Goal: Task Accomplishment & Management: Manage account settings

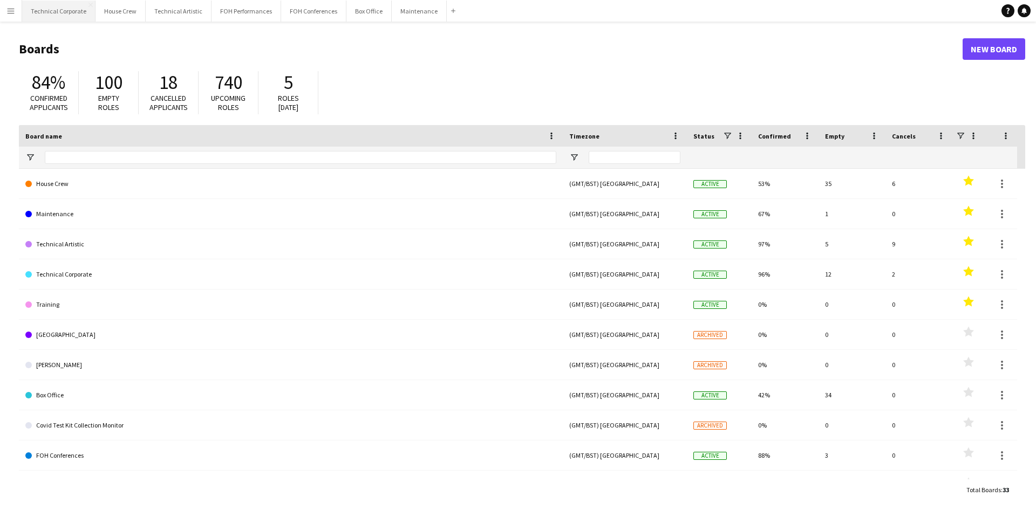
click at [50, 11] on button "Technical Corporate Close" at bounding box center [58, 11] width 73 height 21
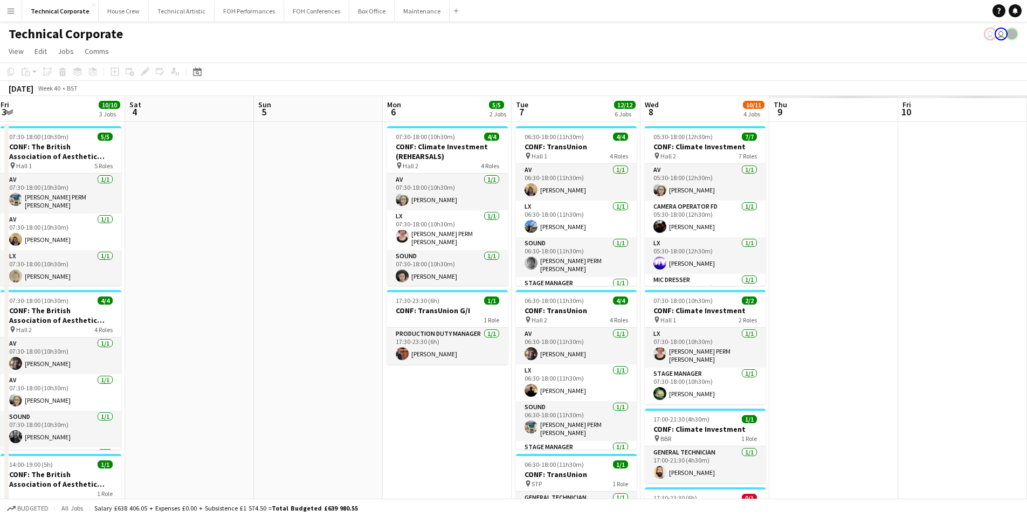
drag, startPoint x: 849, startPoint y: 252, endPoint x: 322, endPoint y: 253, distance: 527.5
click at [162, 242] on app-calendar-viewport "Sun 28 Mon 29 1/1 1 Job Tue 30 9/9 3 Jobs Wed 1 9/9 4 Jobs Thu 2 9/9 3 Jobs Fri…" at bounding box center [513, 447] width 1027 height 703
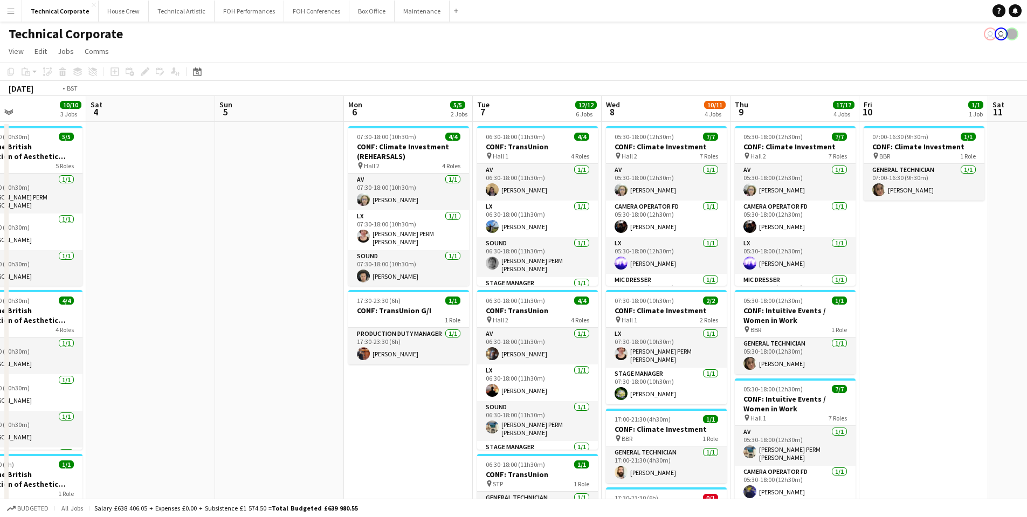
scroll to position [0, 350]
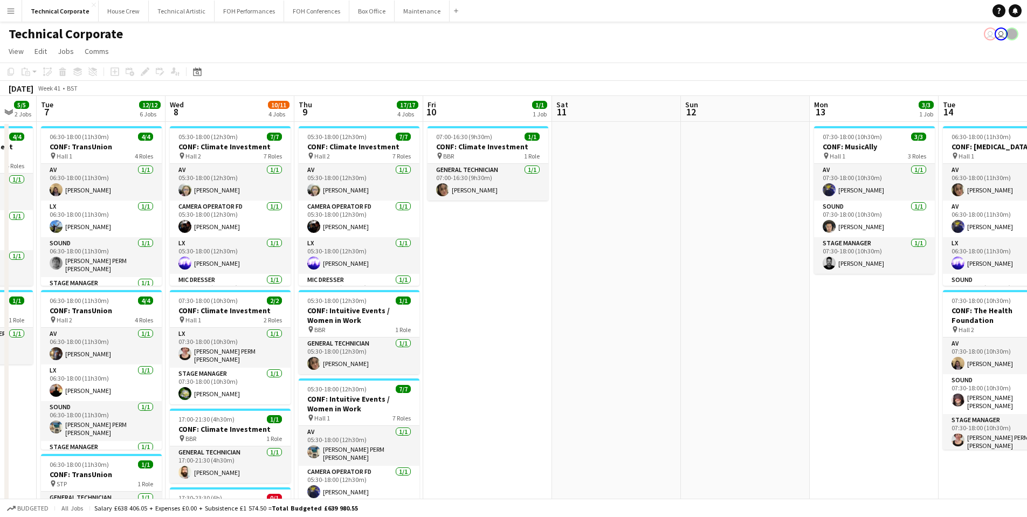
drag, startPoint x: 688, startPoint y: 278, endPoint x: 385, endPoint y: 270, distance: 302.7
click at [385, 270] on app-calendar-viewport "Sat 4 Sun 5 Mon 6 5/5 2 Jobs Tue 7 12/12 6 Jobs Wed 8 10/11 4 Jobs Thu 9 17/17 …" at bounding box center [513, 447] width 1027 height 703
click at [490, 187] on app-card-role "General Technician [DATE] 07:00-16:30 (9h30m) [PERSON_NAME]" at bounding box center [488, 182] width 121 height 37
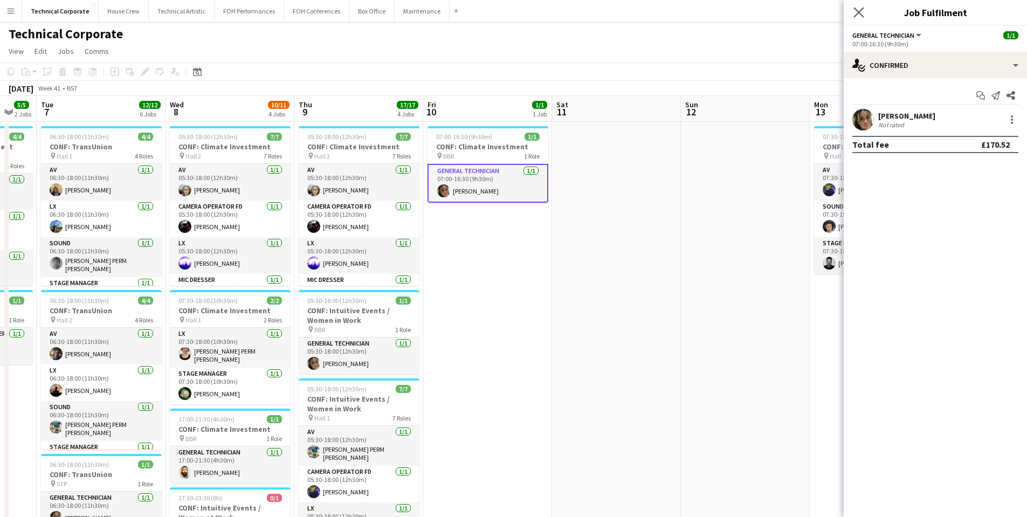
click at [865, 12] on app-icon "Close pop-in" at bounding box center [860, 13] width 16 height 16
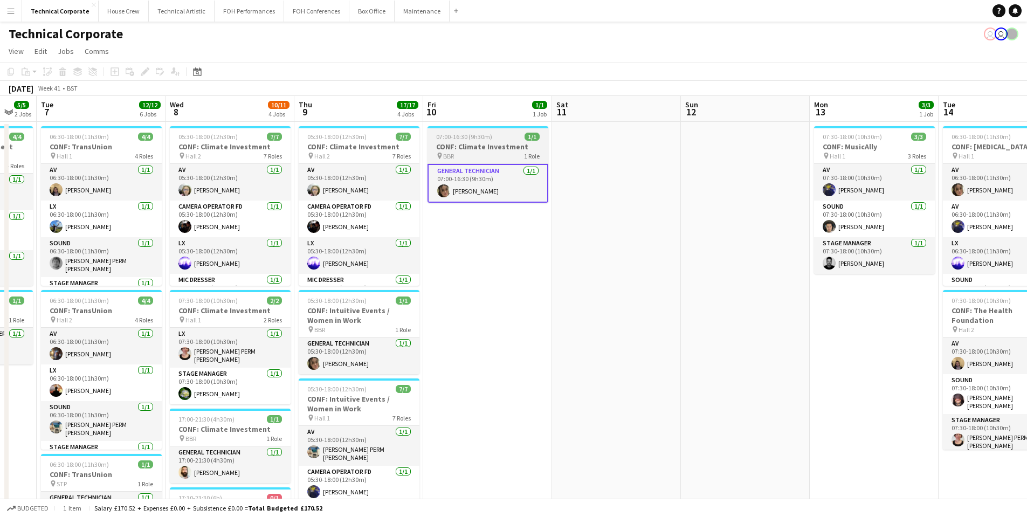
click at [473, 154] on div "pin BBR 1 Role" at bounding box center [488, 156] width 121 height 9
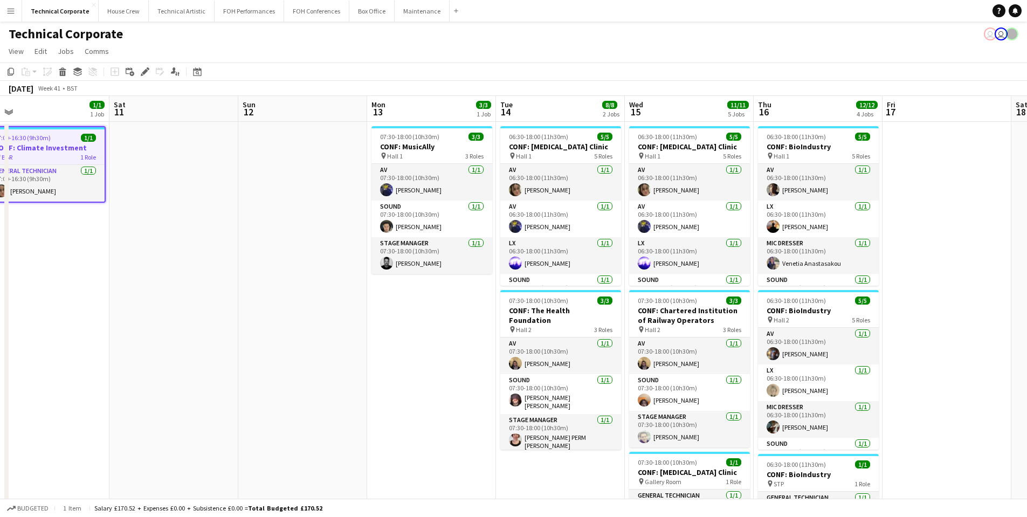
drag, startPoint x: 802, startPoint y: 321, endPoint x: 382, endPoint y: 328, distance: 420.2
click at [366, 321] on app-calendar-viewport "Tue 7 12/12 6 Jobs Wed 8 10/11 4 Jobs Thu 9 17/17 4 Jobs Fri 10 1/1 1 Job Sat 1…" at bounding box center [513, 447] width 1027 height 703
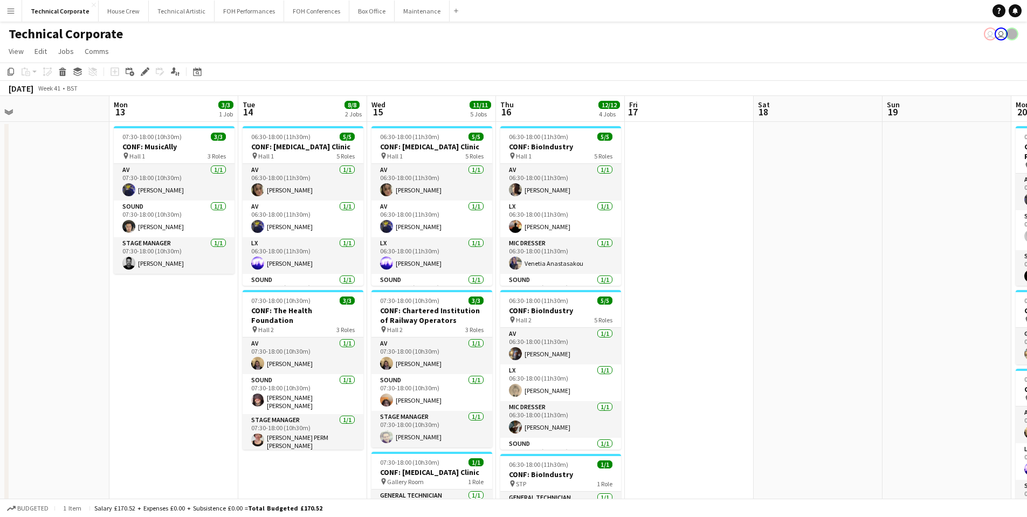
scroll to position [0, 404]
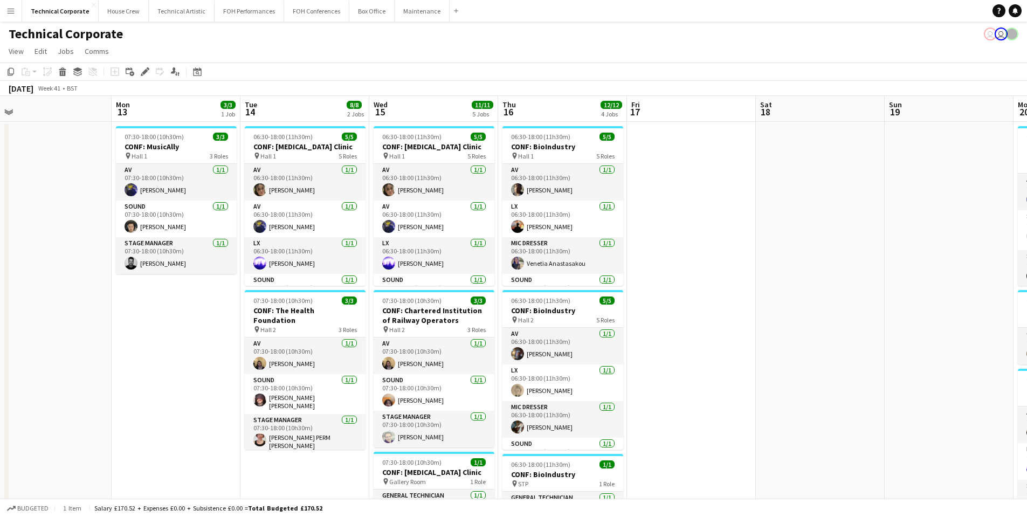
drag, startPoint x: 951, startPoint y: 310, endPoint x: 722, endPoint y: 299, distance: 229.5
click at [722, 299] on app-calendar-viewport "Thu 9 17/17 4 Jobs Fri 10 1/1 1 Job Sat 11 Sun 12 Mon 13 3/3 1 Job Tue 14 8/8 2…" at bounding box center [513, 447] width 1027 height 703
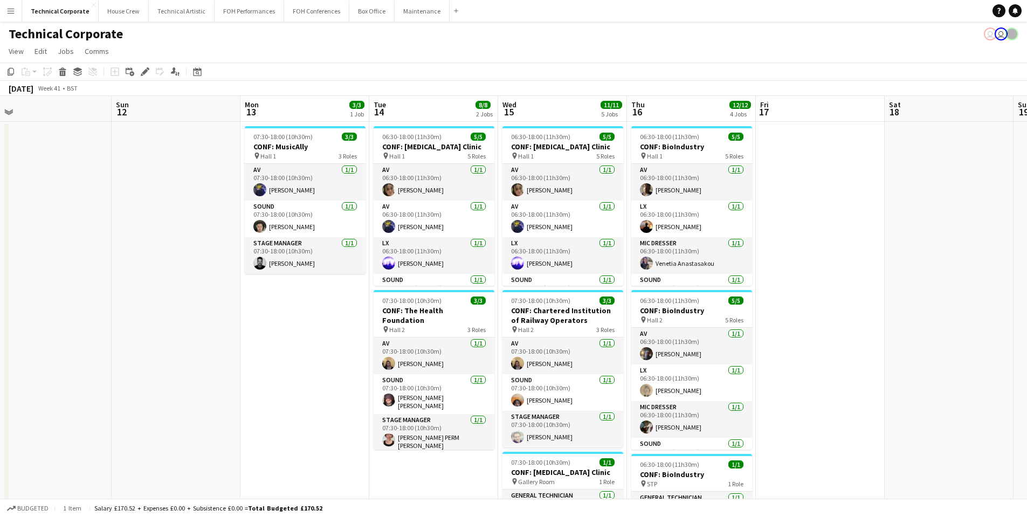
drag, startPoint x: 161, startPoint y: 327, endPoint x: 631, endPoint y: 331, distance: 470.3
click at [638, 330] on app-calendar-viewport "Wed 8 10/11 4 Jobs Thu 9 17/17 4 Jobs Fri 10 1/1 1 Job Sat 11 Sun 12 Mon 13 3/3…" at bounding box center [513, 447] width 1027 height 703
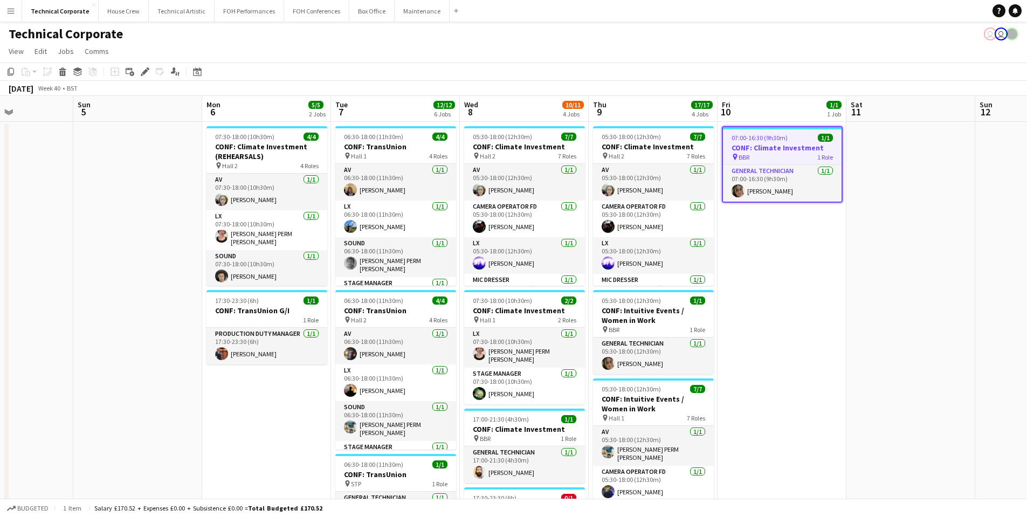
drag, startPoint x: 412, startPoint y: 302, endPoint x: 584, endPoint y: 276, distance: 173.5
click at [769, 276] on app-calendar-viewport "Thu 2 9/9 3 Jobs Fri 3 10/10 3 Jobs Sat 4 Sun 5 Mon 6 5/5 2 Jobs Tue 7 12/12 6 …" at bounding box center [513, 447] width 1027 height 703
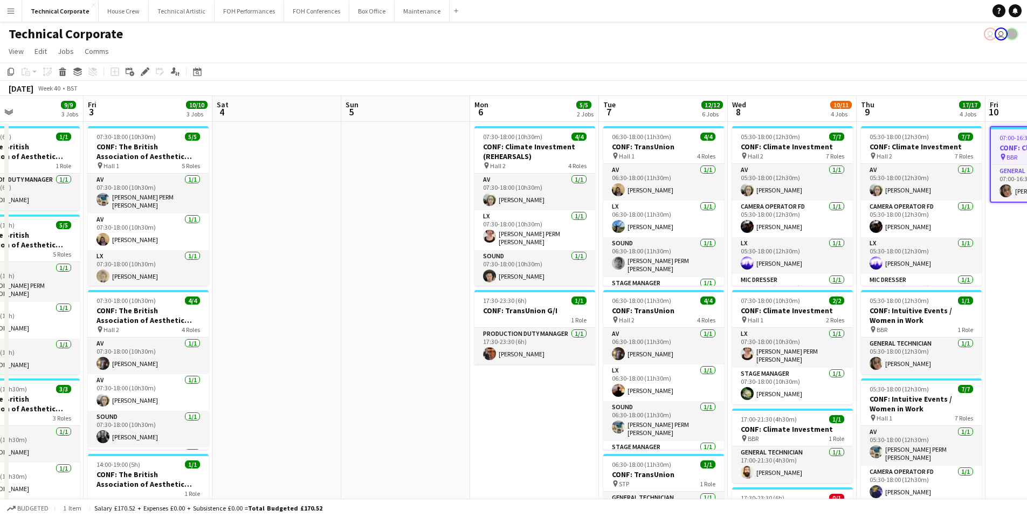
drag, startPoint x: 128, startPoint y: 380, endPoint x: 405, endPoint y: 376, distance: 276.7
click at [403, 376] on app-calendar-viewport "Tue 30 9/9 3 Jobs Wed 1 9/9 4 Jobs Thu 2 9/9 3 Jobs Fri 3 10/10 3 Jobs Sat 4 Su…" at bounding box center [513, 447] width 1027 height 703
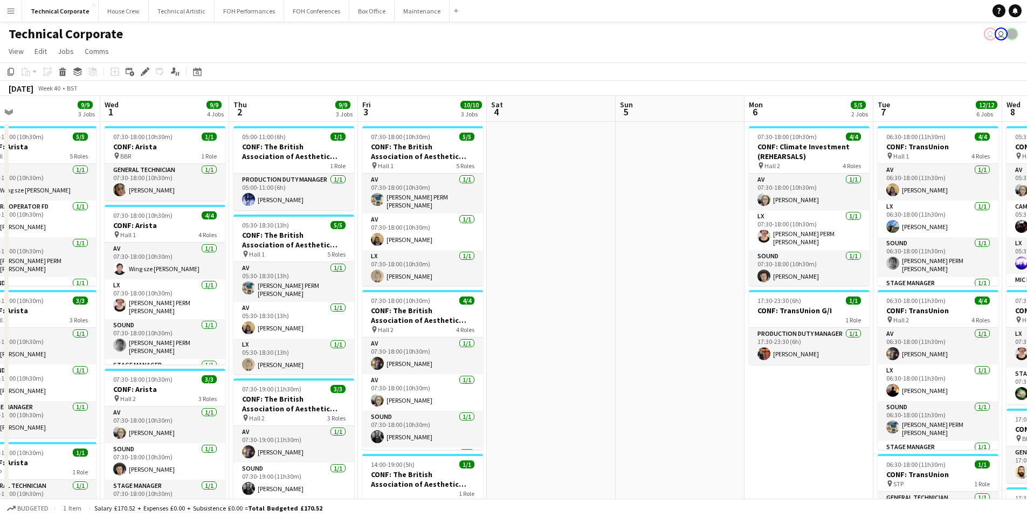
drag, startPoint x: 316, startPoint y: 277, endPoint x: 584, endPoint y: 250, distance: 269.4
click at [584, 250] on app-calendar-viewport "Sun 28 Mon 29 1/1 1 Job Tue 30 9/9 3 Jobs Wed 1 9/9 4 Jobs Thu 2 9/9 3 Jobs Fri…" at bounding box center [513, 447] width 1027 height 703
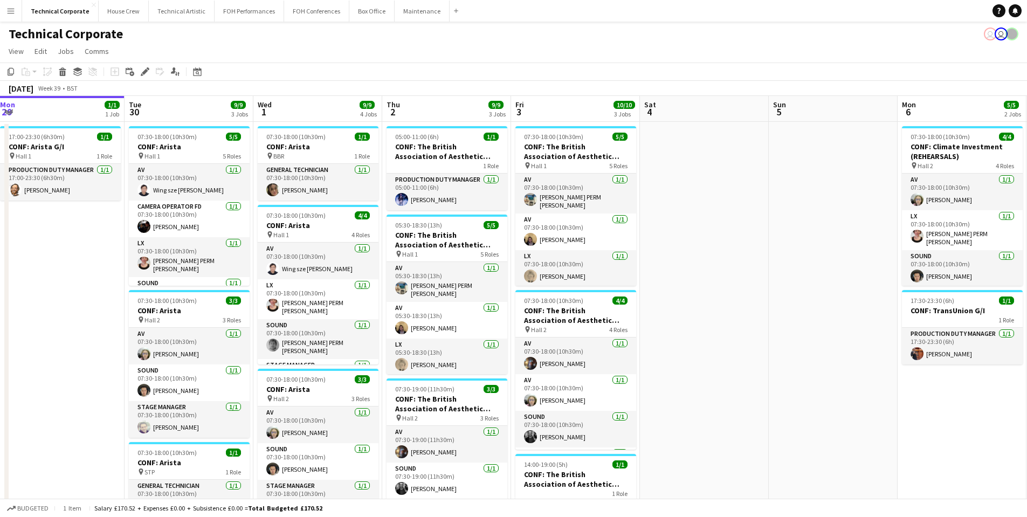
drag, startPoint x: 565, startPoint y: 186, endPoint x: 745, endPoint y: 171, distance: 180.2
click at [745, 171] on app-calendar-viewport "Sat 27 Sun 28 Mon 29 1/1 1 Job Tue 30 9/9 3 Jobs Wed 1 9/9 4 Jobs Thu 2 9/9 3 J…" at bounding box center [513, 447] width 1027 height 703
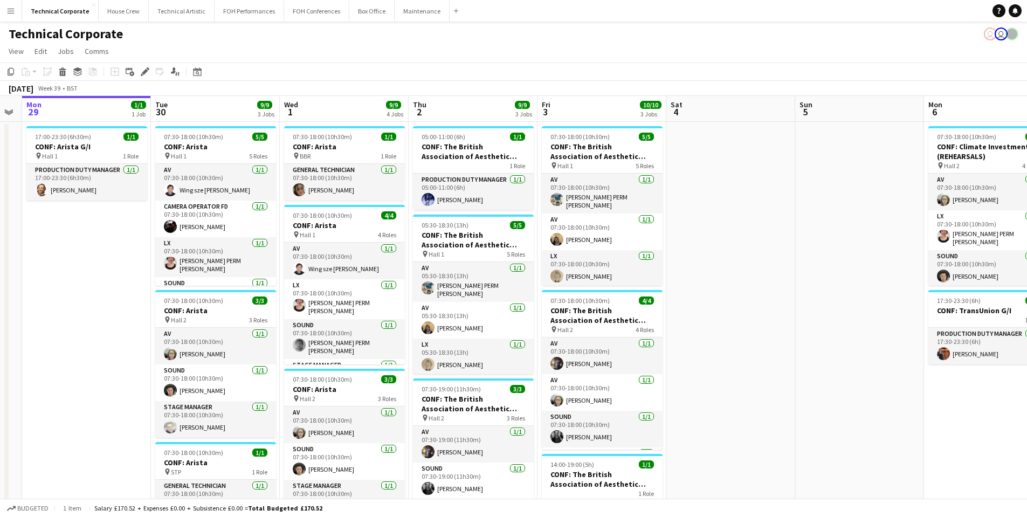
click at [261, 516] on div "Budgeted 1 item Salary £170.52 + Expenses £0.00 + Subsistence £0.00 = Total Bud…" at bounding box center [513, 508] width 1027 height 18
